Goal: Task Accomplishment & Management: Complete application form

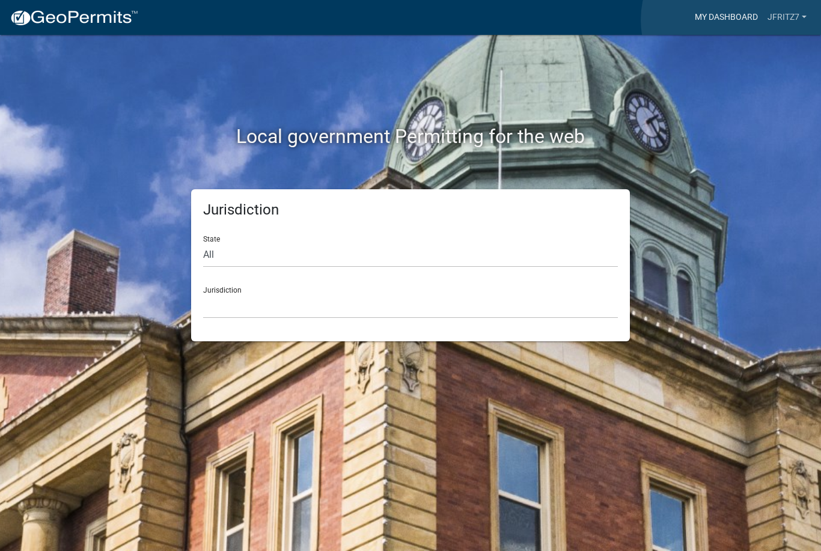
click at [733, 20] on link "My Dashboard" at bounding box center [726, 17] width 73 height 23
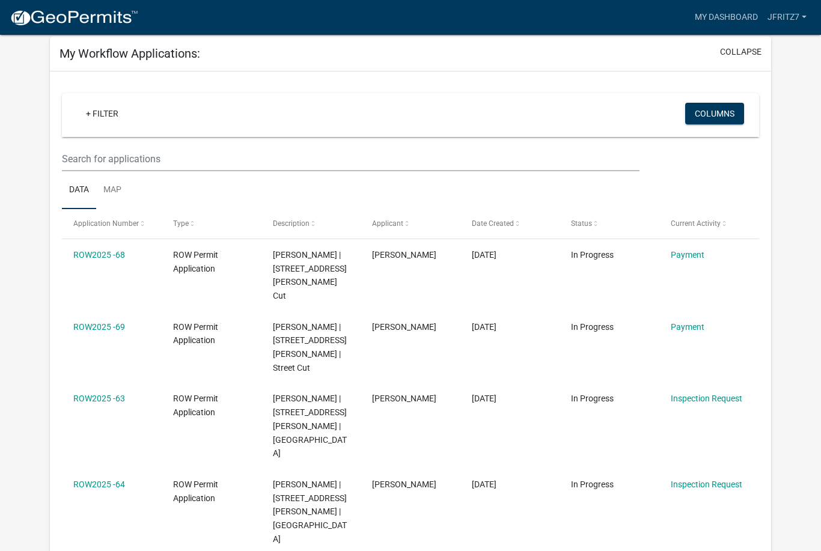
scroll to position [79, 0]
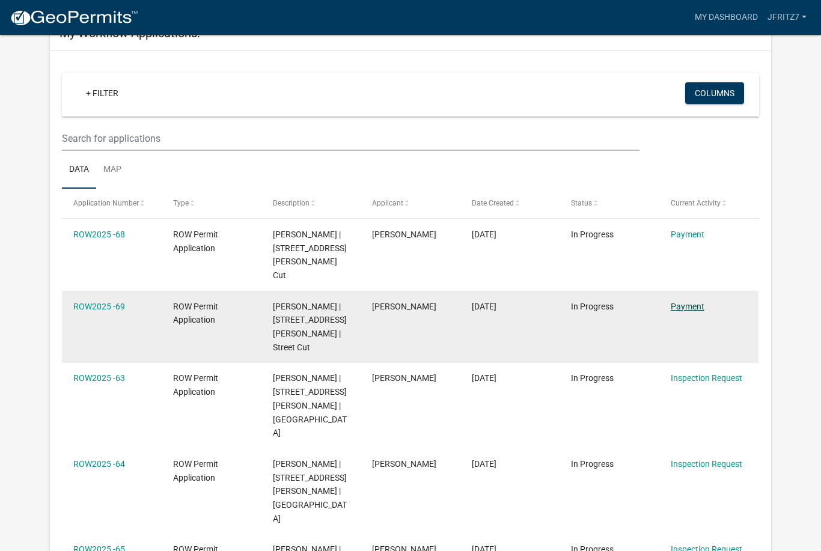
click at [692, 302] on link "Payment" at bounding box center [688, 307] width 34 height 10
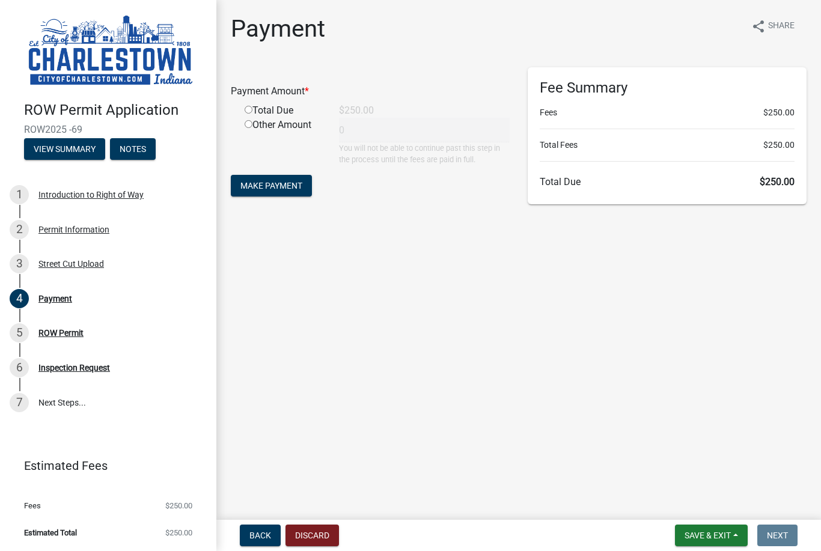
click at [252, 108] on input "radio" at bounding box center [249, 110] width 8 height 8
radio input "true"
type input "250"
click at [294, 186] on span "Make Payment" at bounding box center [271, 186] width 62 height 10
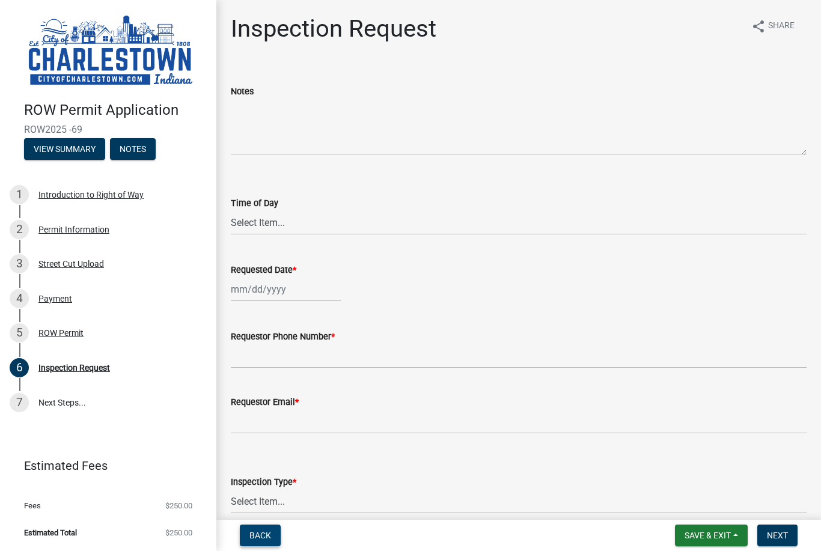
click at [255, 528] on button "Back" at bounding box center [260, 536] width 41 height 22
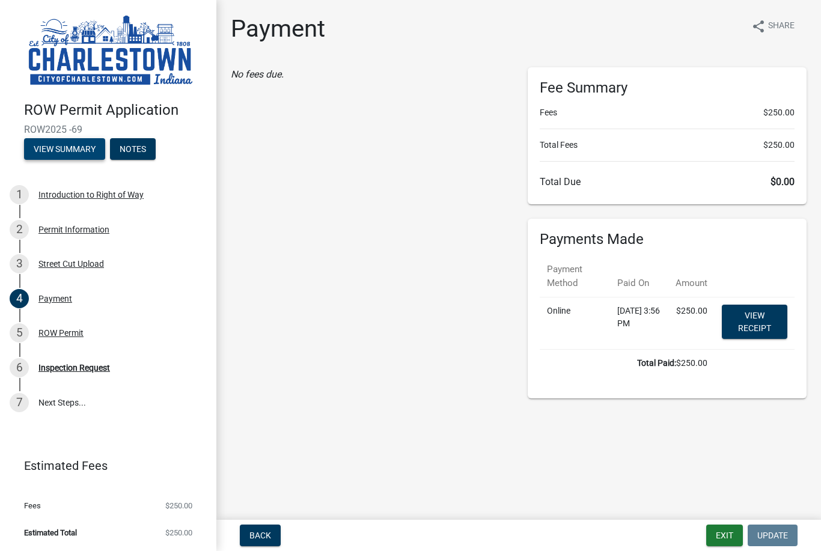
click at [51, 151] on button "View Summary" at bounding box center [64, 149] width 81 height 22
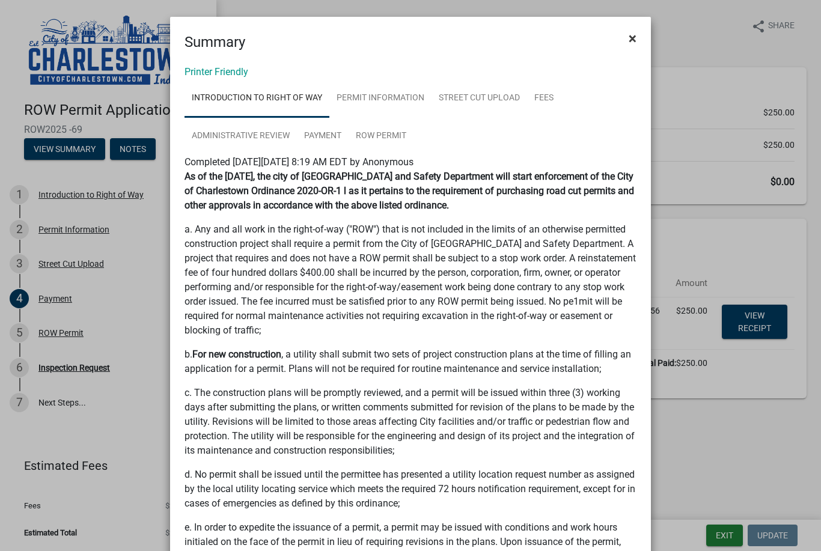
click at [626, 38] on button "×" at bounding box center [632, 39] width 27 height 34
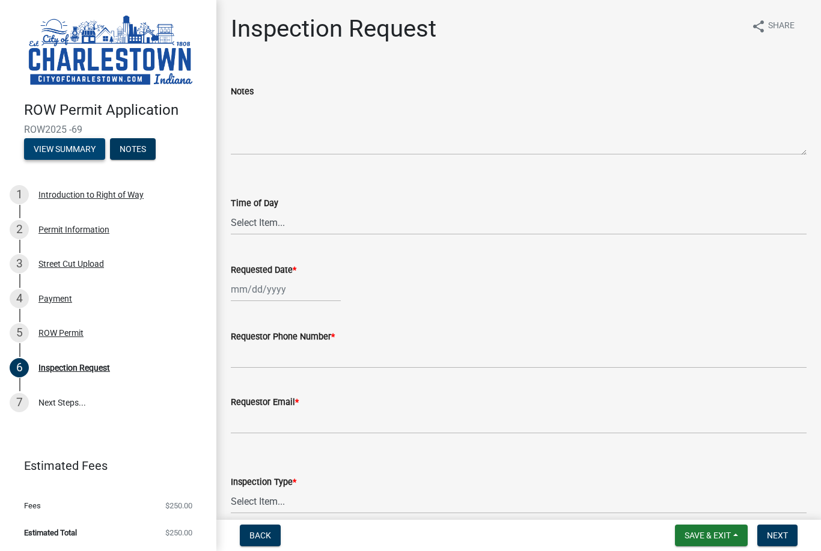
click at [49, 148] on button "View Summary" at bounding box center [64, 149] width 81 height 22
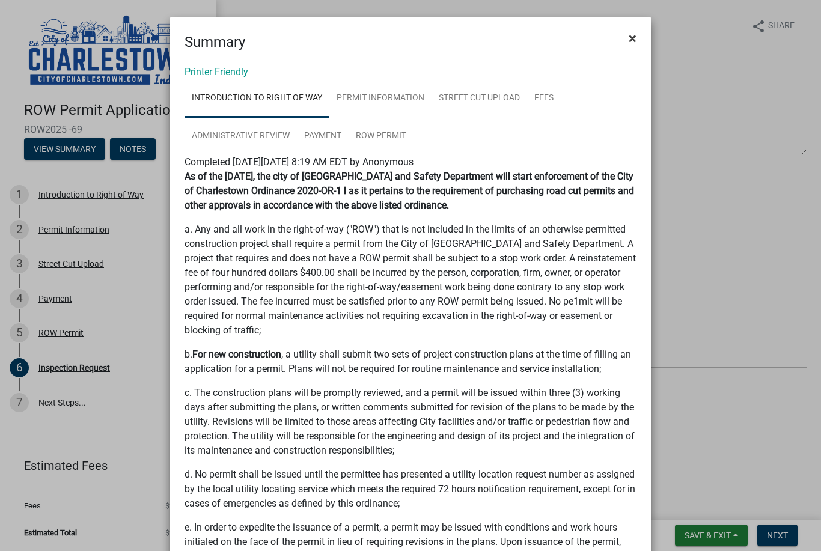
click at [637, 37] on button "×" at bounding box center [632, 39] width 27 height 34
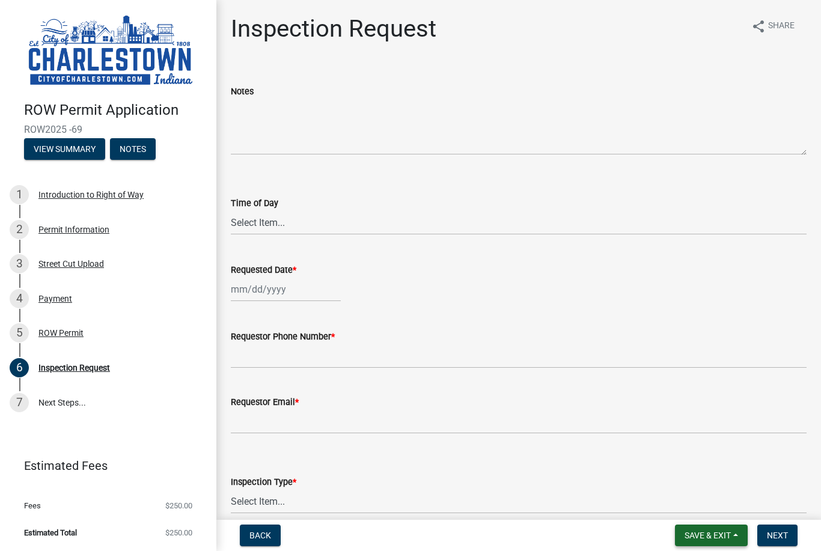
click at [709, 526] on button "Save & Exit" at bounding box center [711, 536] width 73 height 22
click at [710, 499] on button "Save & Exit" at bounding box center [699, 504] width 96 height 29
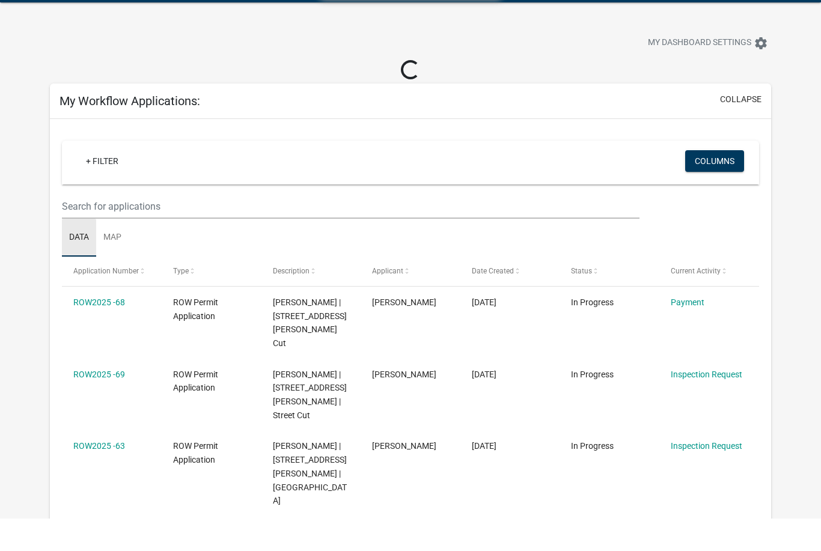
scroll to position [36, 0]
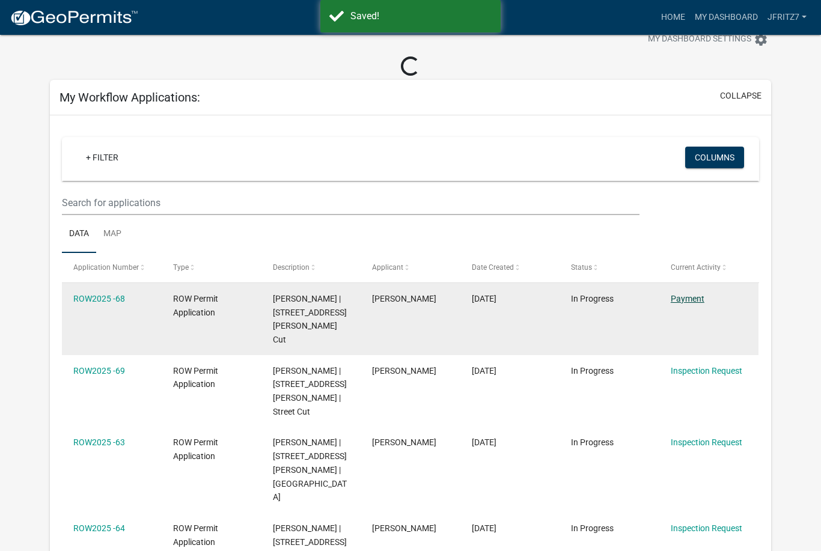
click at [695, 296] on link "Payment" at bounding box center [688, 299] width 34 height 10
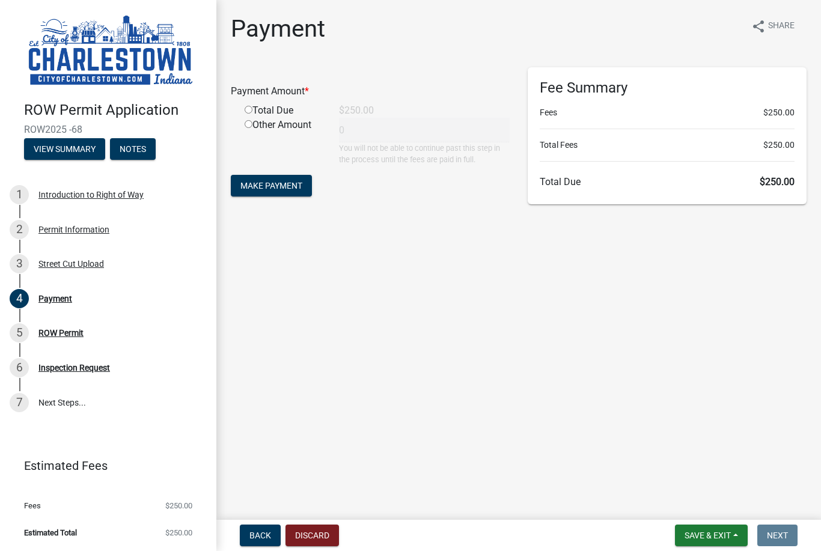
click at [248, 108] on input "radio" at bounding box center [249, 110] width 8 height 8
radio input "true"
type input "250"
click at [251, 189] on span "Make Payment" at bounding box center [271, 186] width 62 height 10
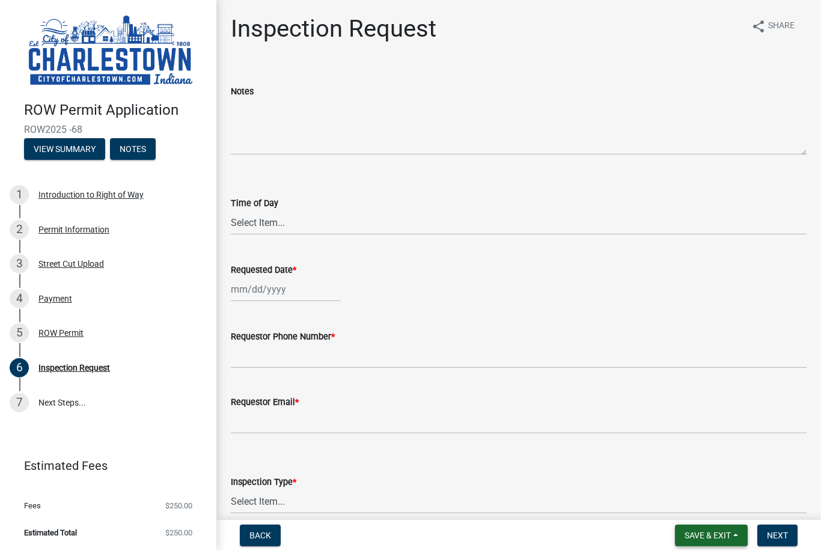
click at [725, 532] on span "Save & Exit" at bounding box center [708, 536] width 46 height 10
click at [718, 497] on button "Save & Exit" at bounding box center [699, 504] width 96 height 29
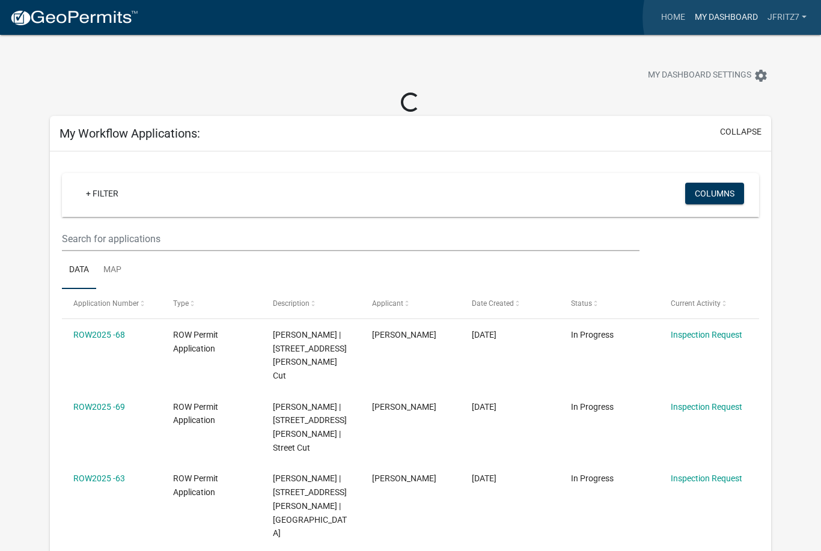
click at [734, 17] on link "My Dashboard" at bounding box center [726, 17] width 73 height 23
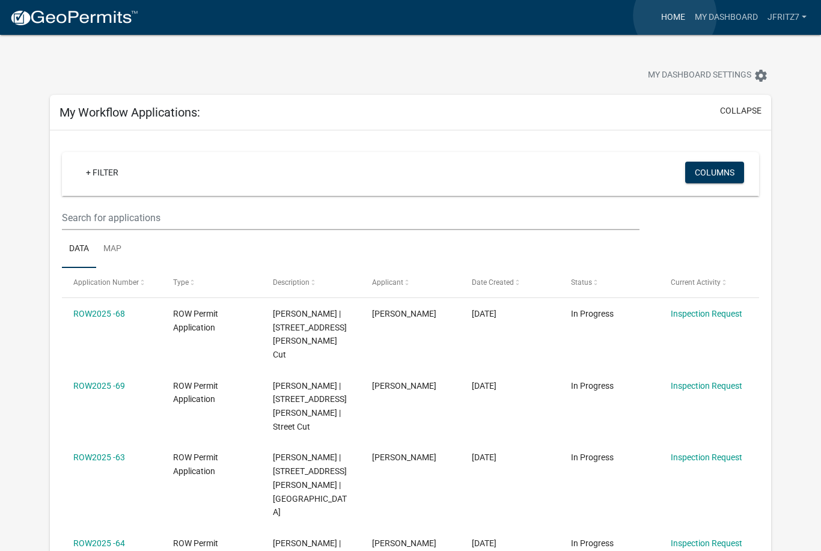
click at [676, 16] on link "Home" at bounding box center [673, 17] width 34 height 23
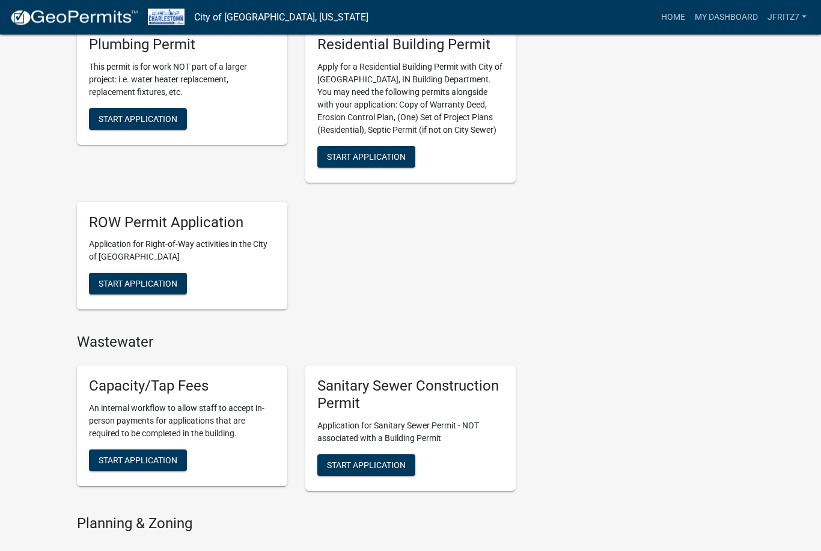
scroll to position [638, 0]
click at [106, 279] on span "Start Application" at bounding box center [138, 284] width 79 height 10
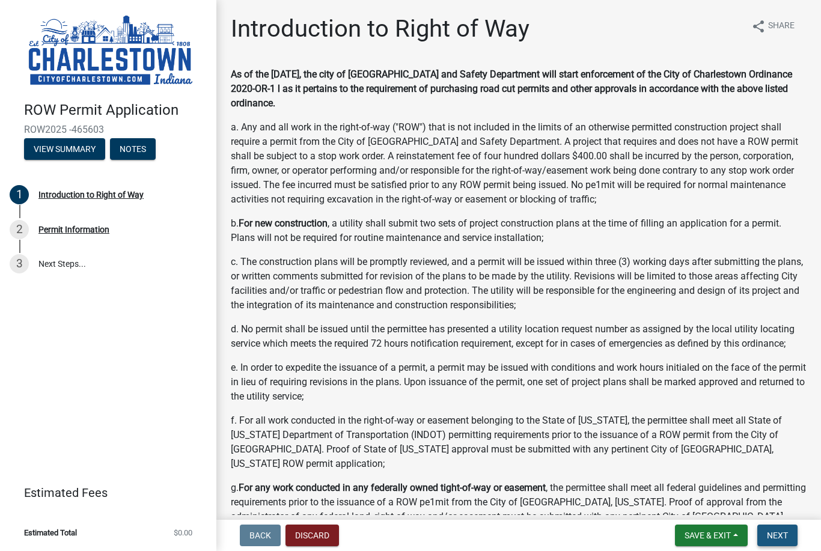
click at [777, 532] on span "Next" at bounding box center [777, 536] width 21 height 10
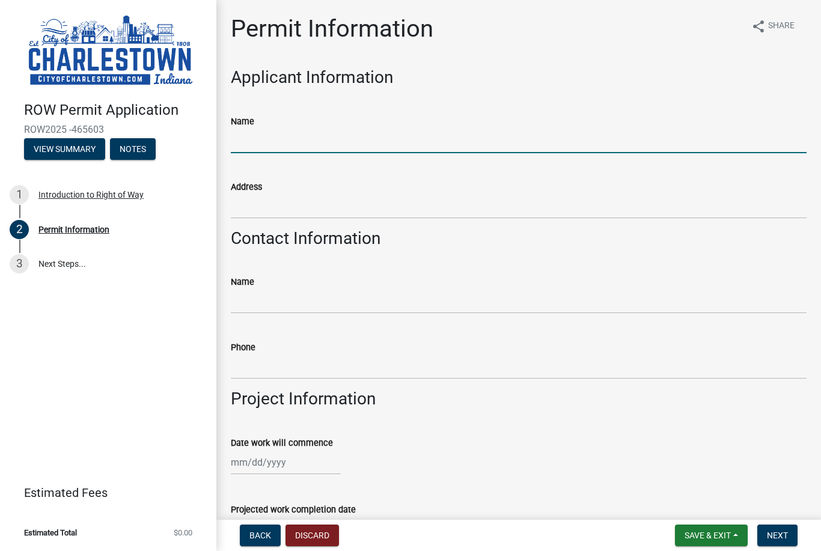
click at [684, 145] on input "Name" at bounding box center [519, 141] width 576 height 25
type input "[PERSON_NAME]"
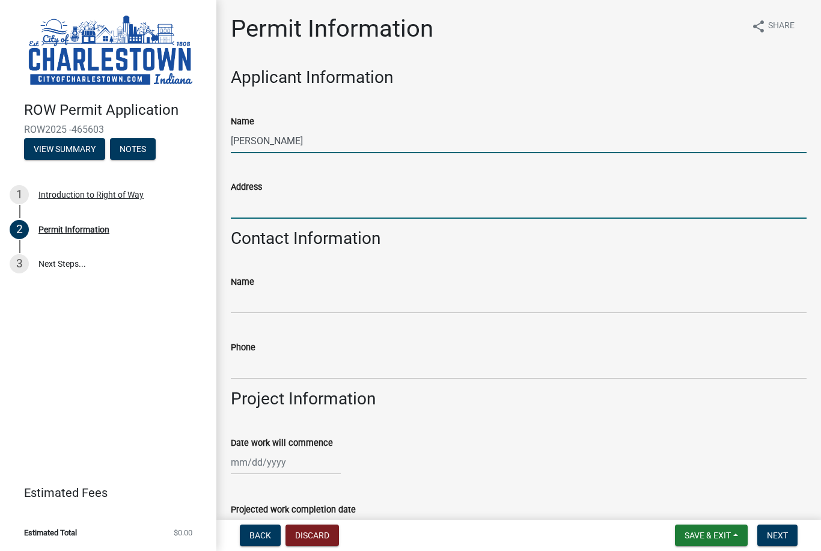
click at [440, 197] on input "Address" at bounding box center [519, 206] width 576 height 25
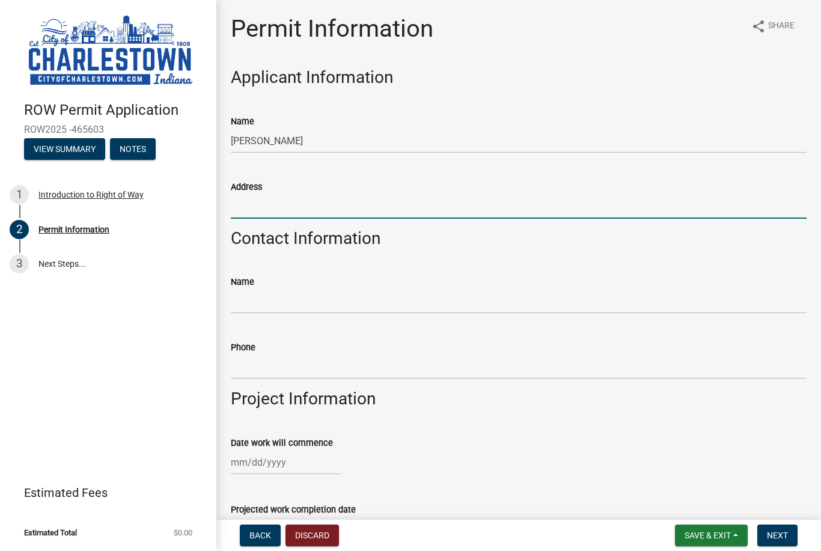
click at [454, 541] on div "Back Discard Save & Exit Save Save & Exit Next" at bounding box center [518, 536] width 585 height 22
click at [471, 209] on input "Address" at bounding box center [519, 206] width 576 height 25
type input "[STREET_ADDRESS][PERSON_NAME]"
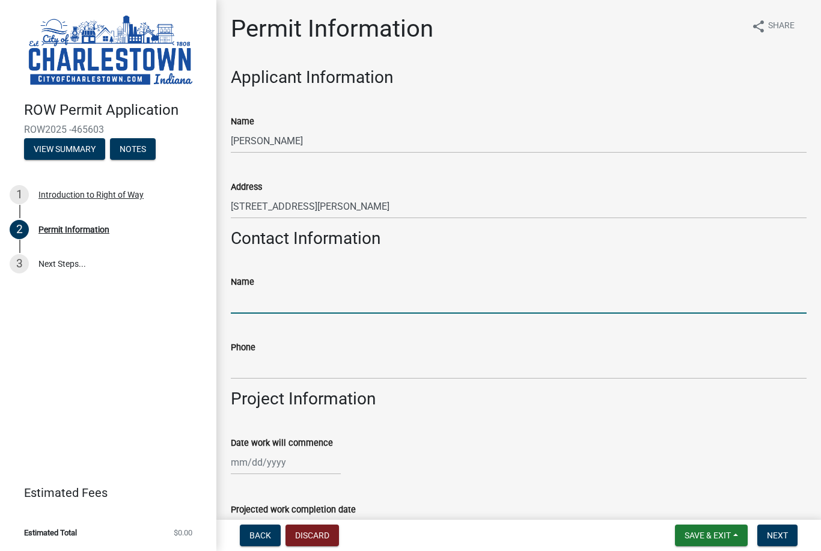
click at [416, 309] on input "Name" at bounding box center [519, 301] width 576 height 25
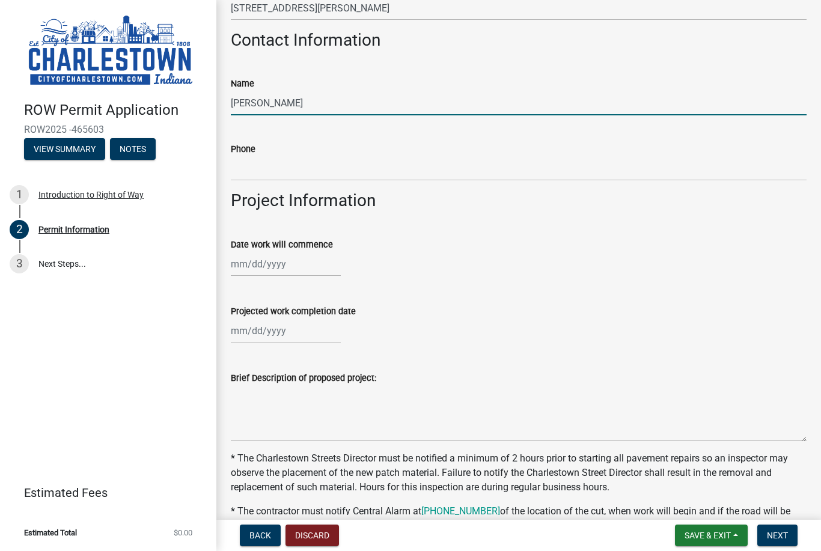
scroll to position [198, 0]
type input "[PERSON_NAME]"
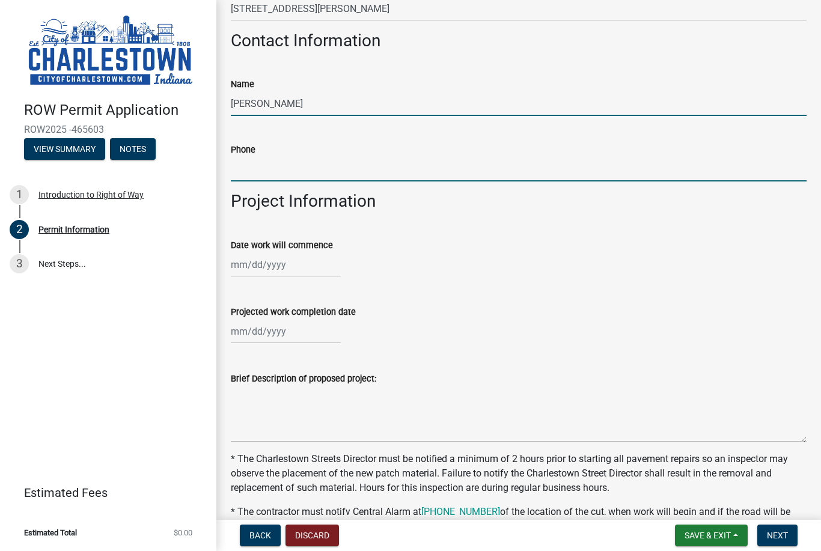
click at [508, 177] on input "Phone" at bounding box center [519, 169] width 576 height 25
type input "8127861558"
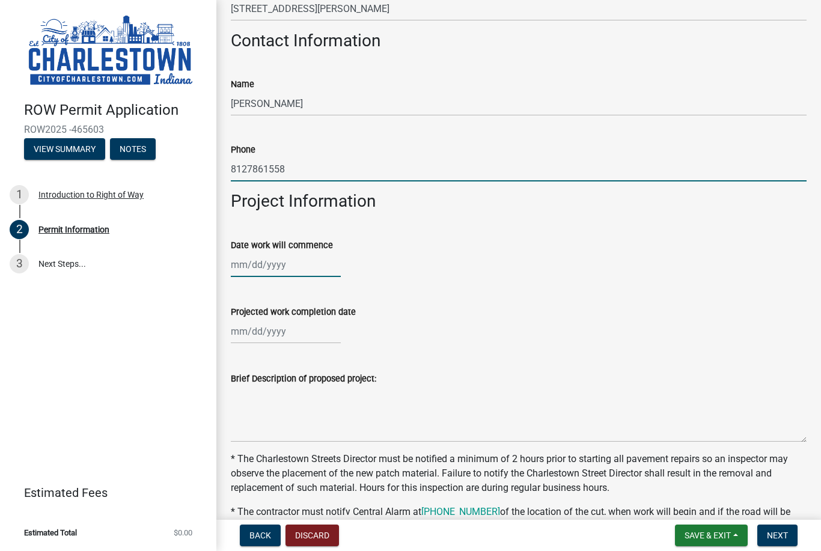
click at [292, 268] on div at bounding box center [286, 264] width 110 height 25
select select "8"
select select "2025"
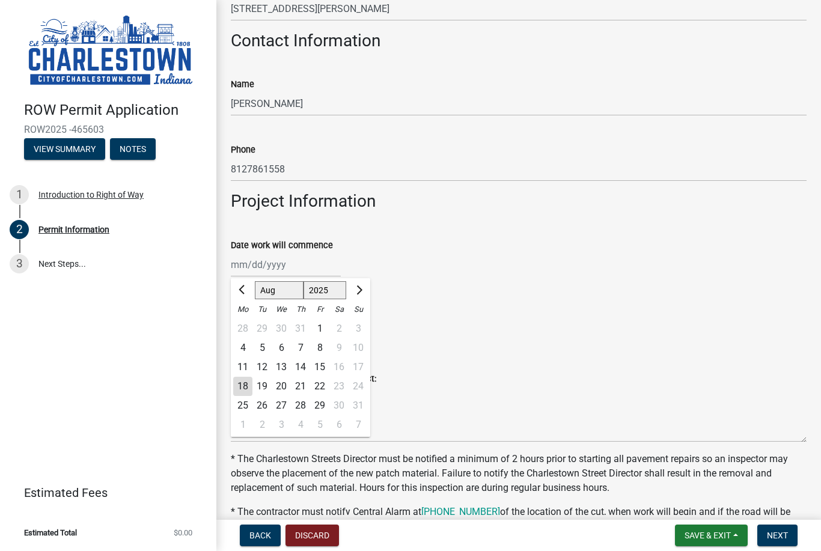
click at [269, 386] on div "19" at bounding box center [261, 386] width 19 height 19
type input "[DATE]"
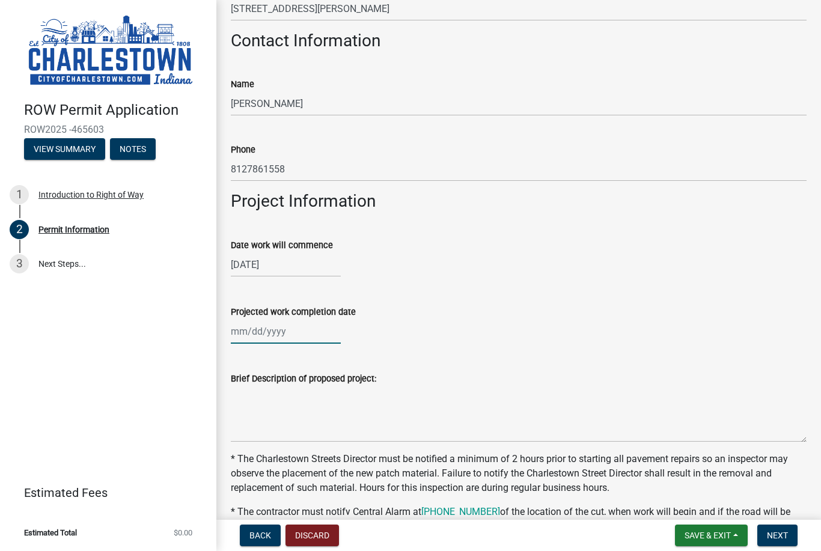
click at [297, 335] on div at bounding box center [286, 331] width 110 height 25
select select "8"
select select "2025"
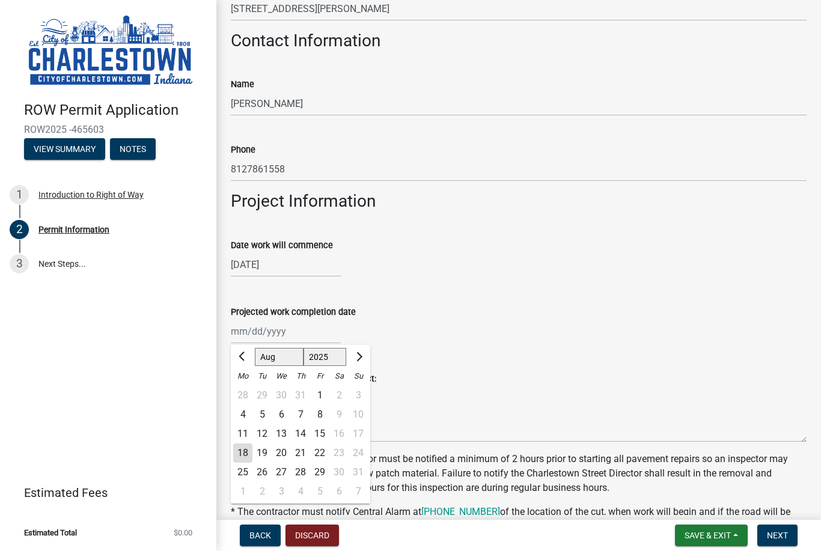
click at [321, 450] on div "22" at bounding box center [319, 453] width 19 height 19
type input "[DATE]"
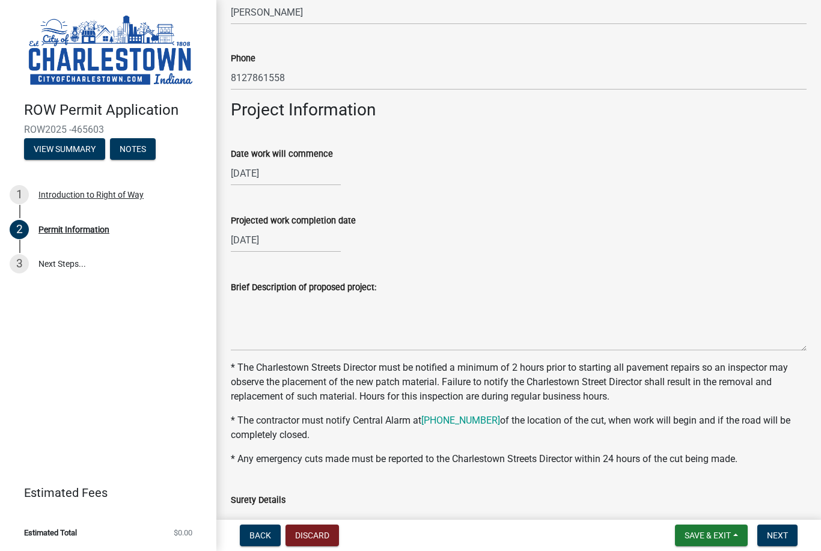
scroll to position [301, 0]
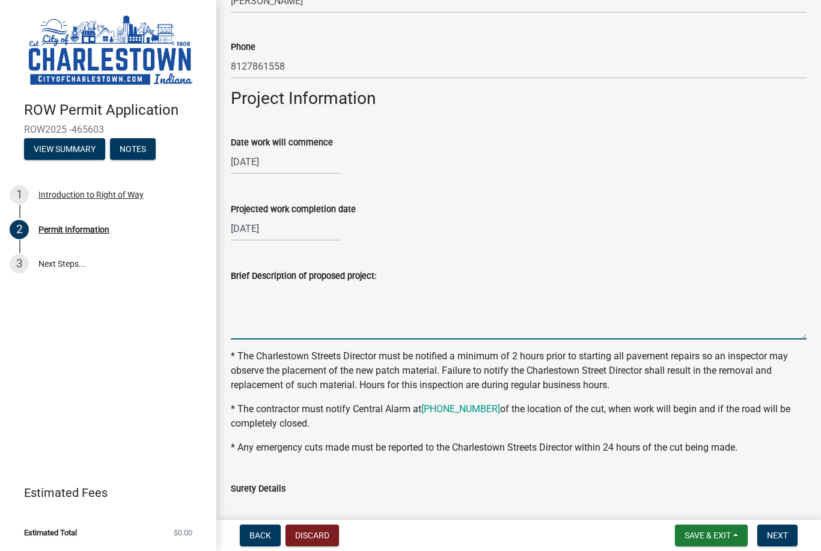
click at [358, 332] on textarea "Brief Description of proposed project:" at bounding box center [519, 311] width 576 height 56
type textarea "Sanitary sewer, install"
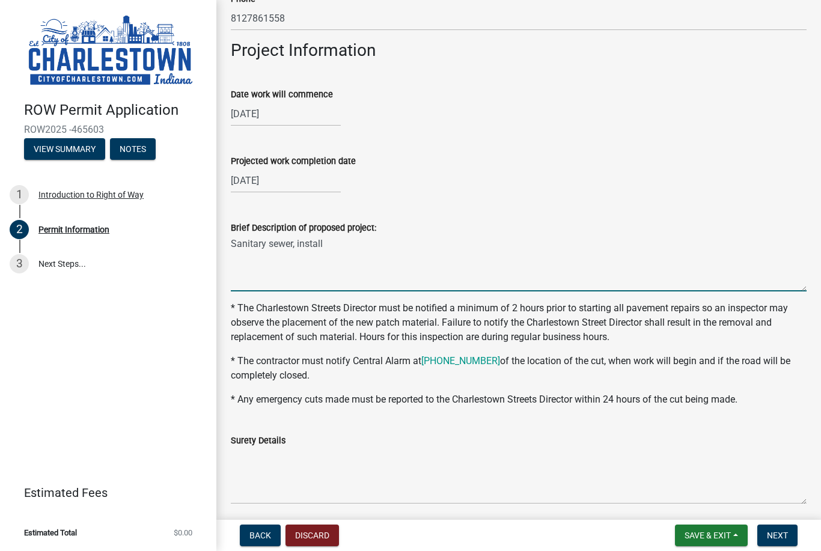
scroll to position [363, 0]
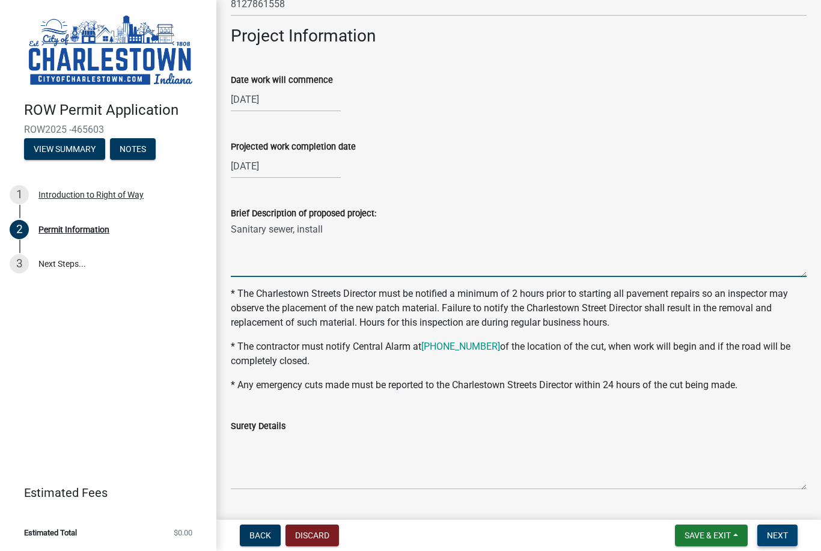
click at [766, 541] on button "Next" at bounding box center [777, 536] width 40 height 22
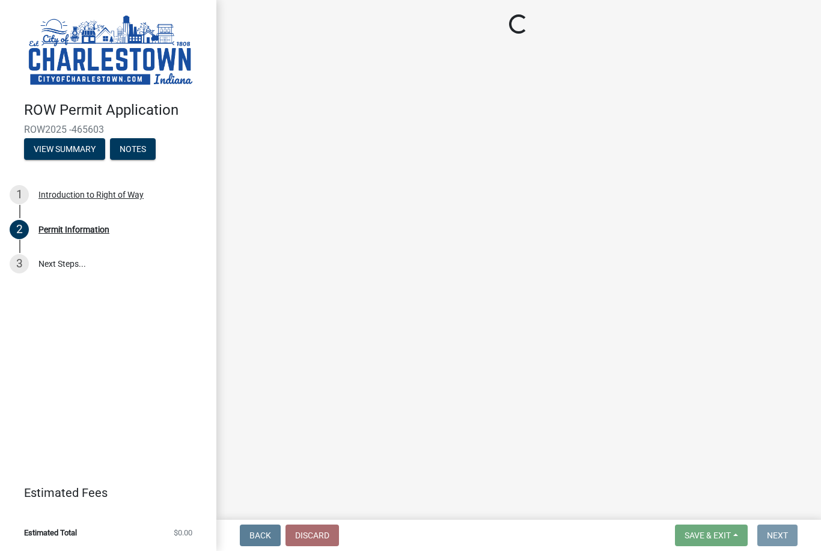
scroll to position [0, 0]
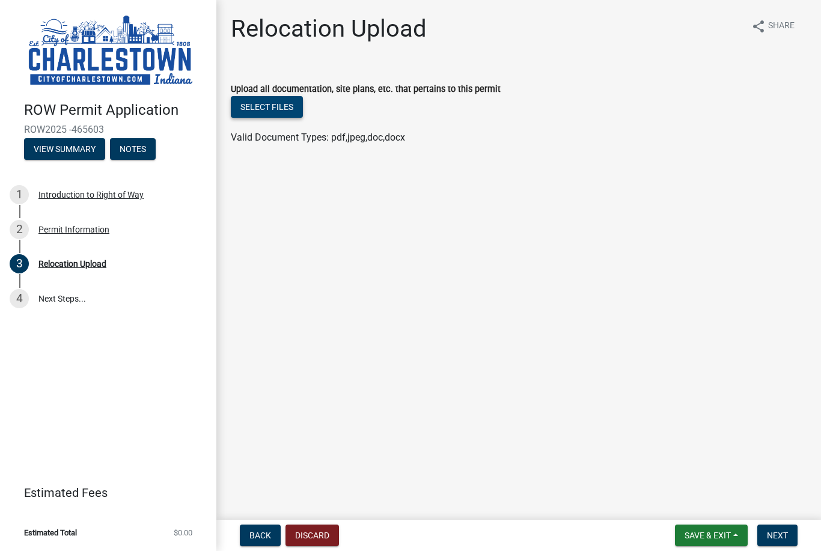
click at [279, 105] on button "Select files" at bounding box center [267, 107] width 72 height 22
click at [294, 111] on button "Select files" at bounding box center [267, 107] width 72 height 22
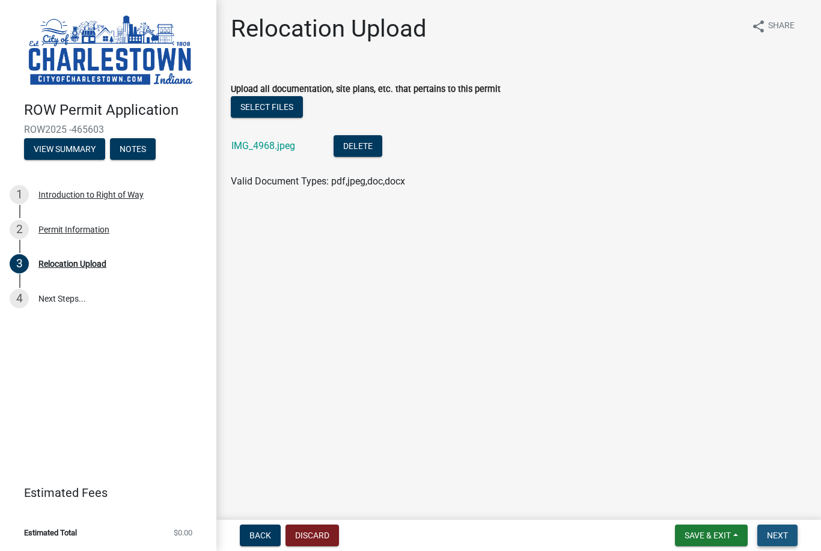
click at [780, 532] on span "Next" at bounding box center [777, 536] width 21 height 10
